Goal: Transaction & Acquisition: Purchase product/service

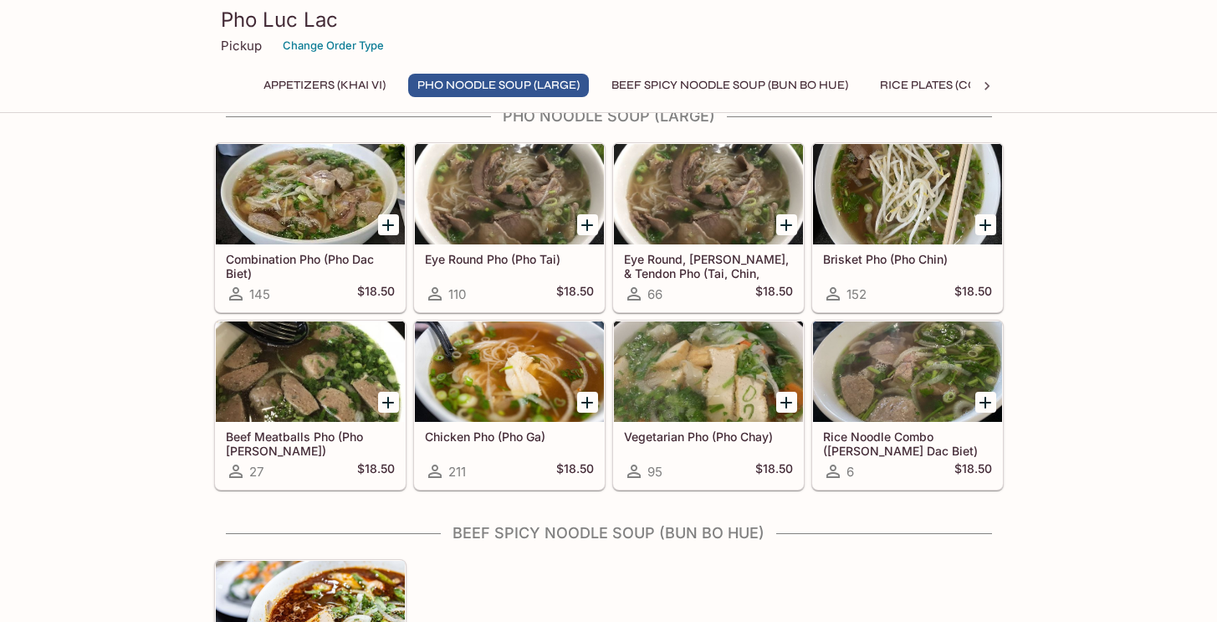
scroll to position [502, 0]
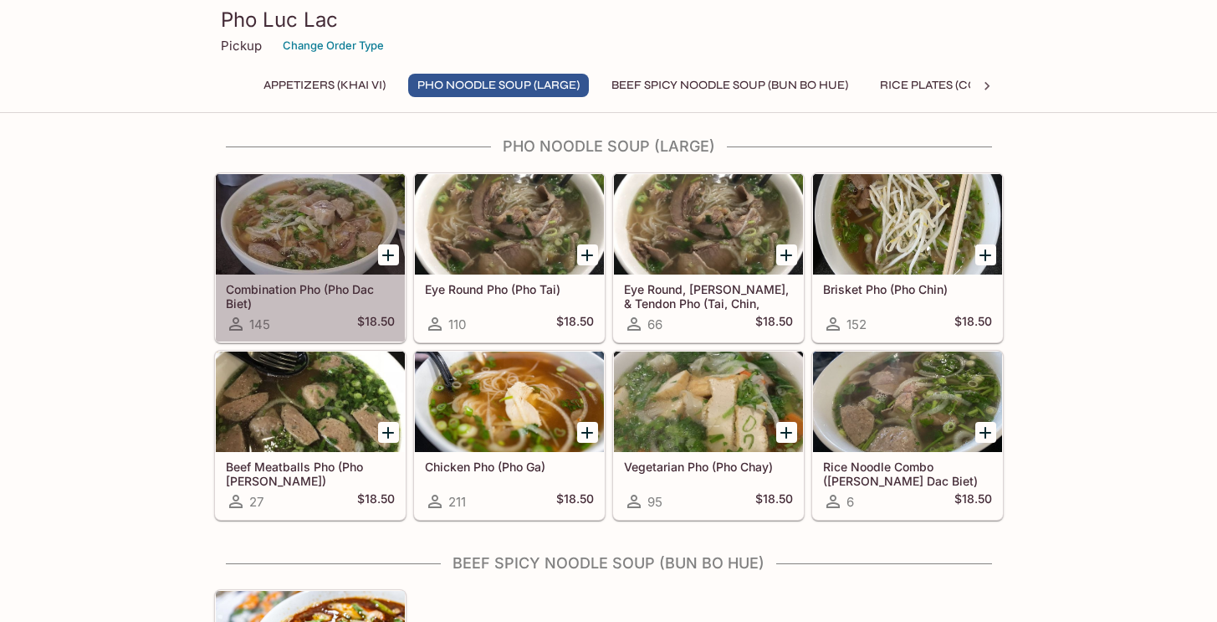
click at [243, 305] on h5 "Combination Pho (Pho Dac Biet)" at bounding box center [310, 296] width 169 height 28
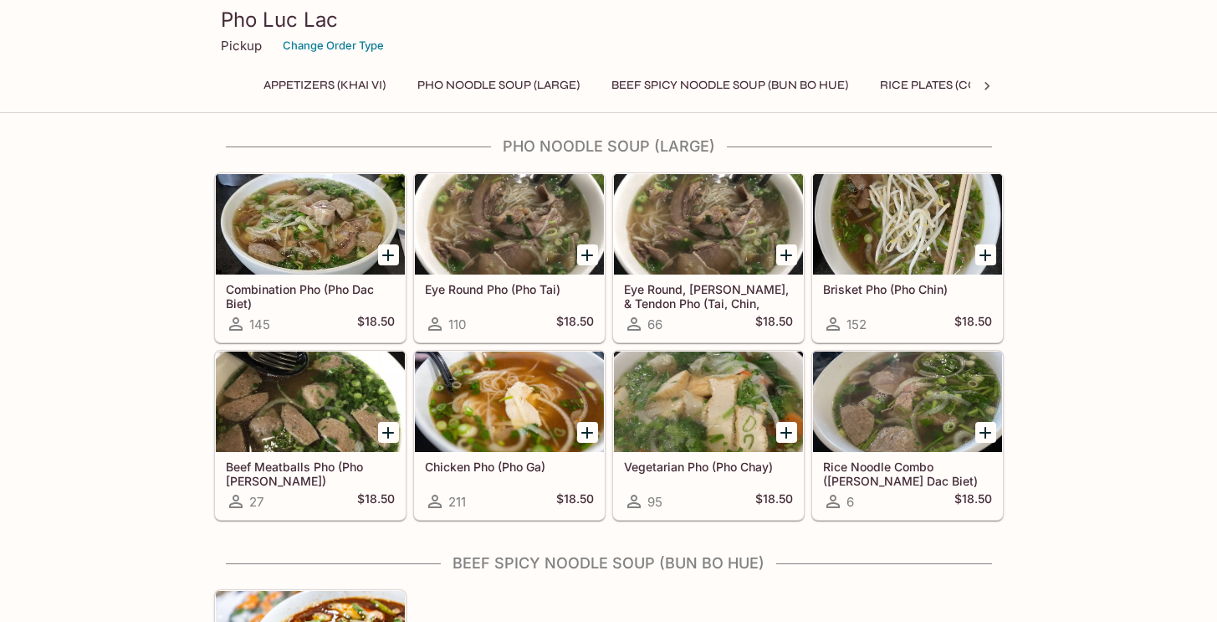
scroll to position [495, 0]
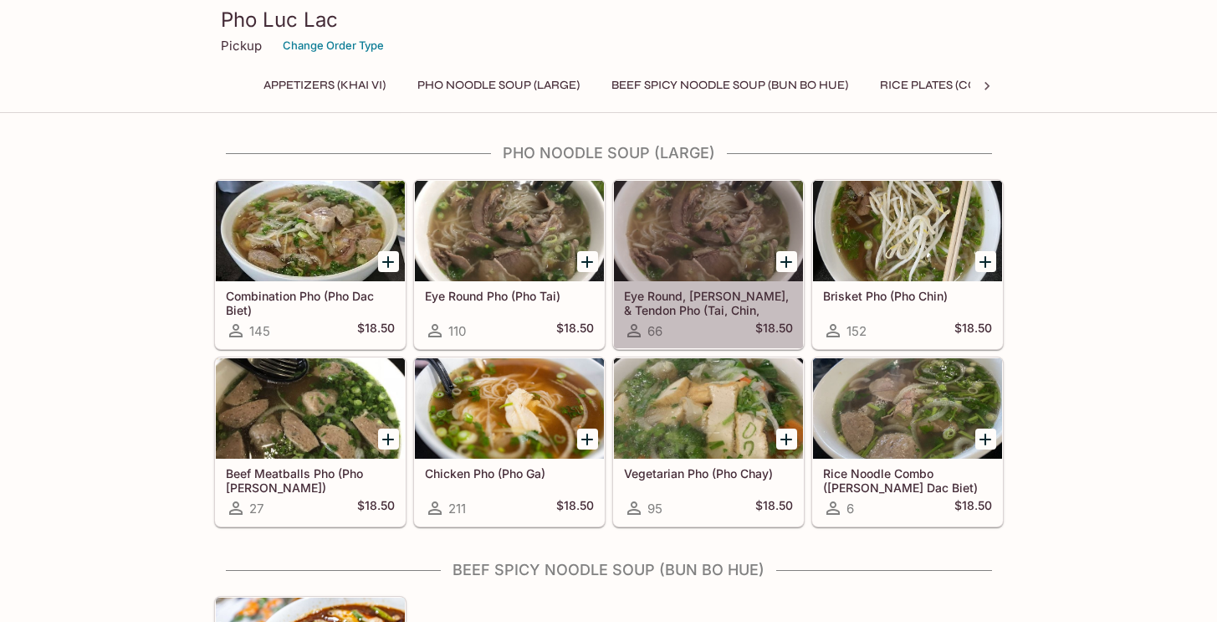
click at [704, 299] on h5 "Eye Round, [PERSON_NAME], & Tendon Pho (Tai, Chin, [GEOGRAPHIC_DATA])" at bounding box center [708, 303] width 169 height 28
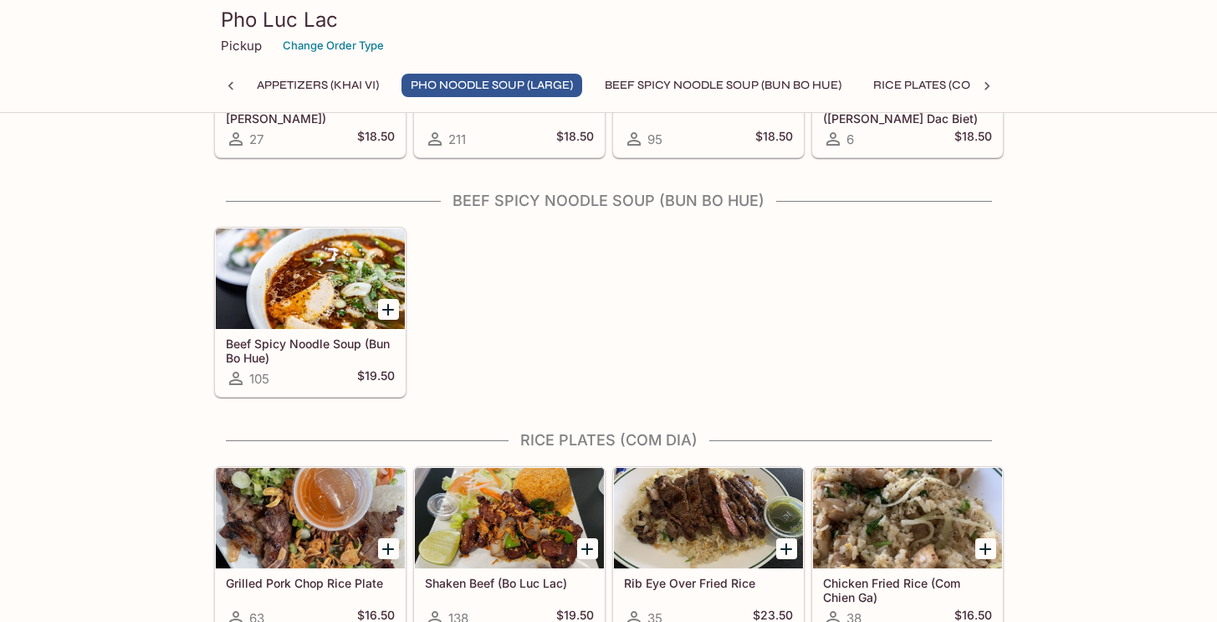
scroll to position [989, 0]
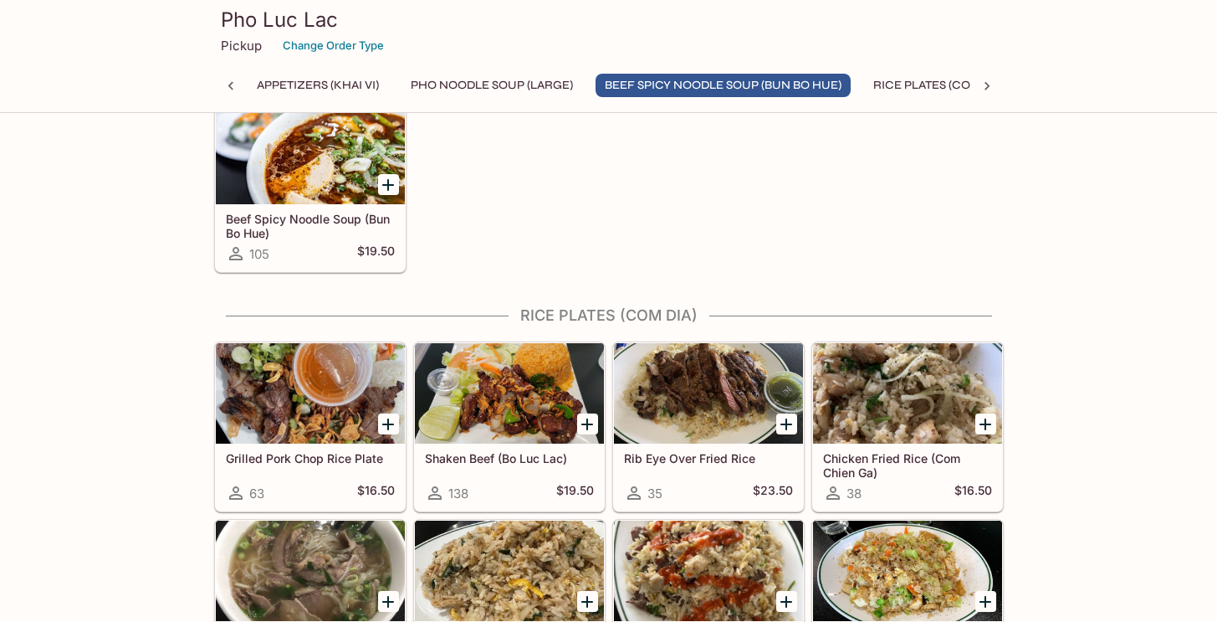
click at [320, 453] on h5 "Grilled Pork Chop Rice Plate" at bounding box center [310, 458] width 169 height 14
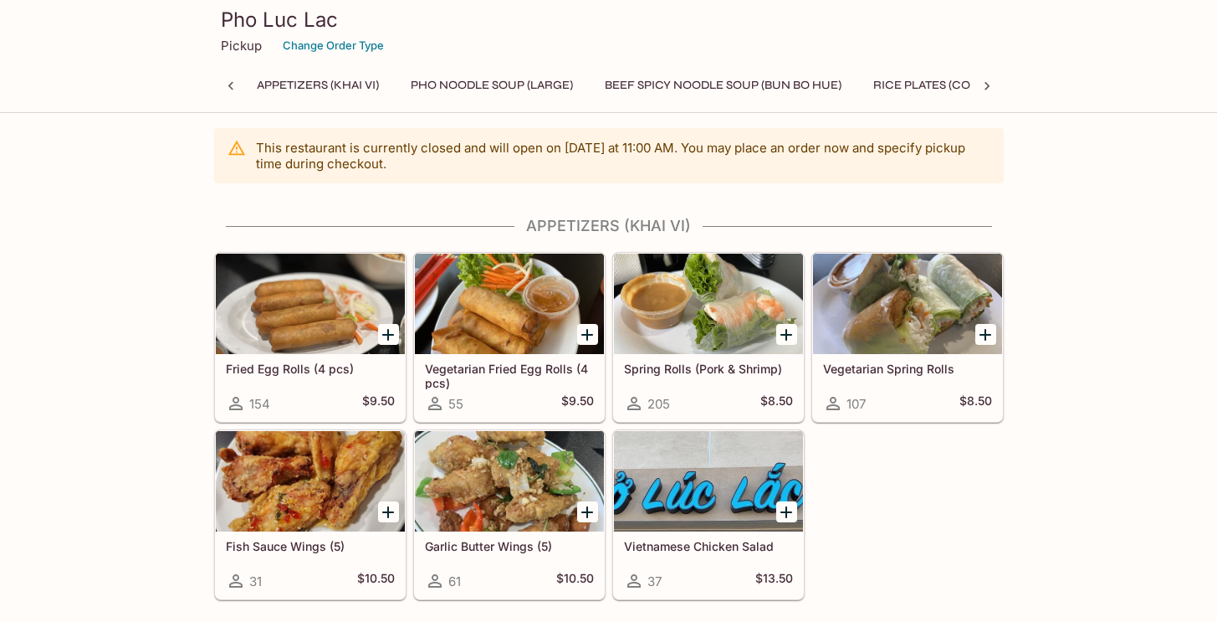
scroll to position [7, 0]
